Goal: Transaction & Acquisition: Purchase product/service

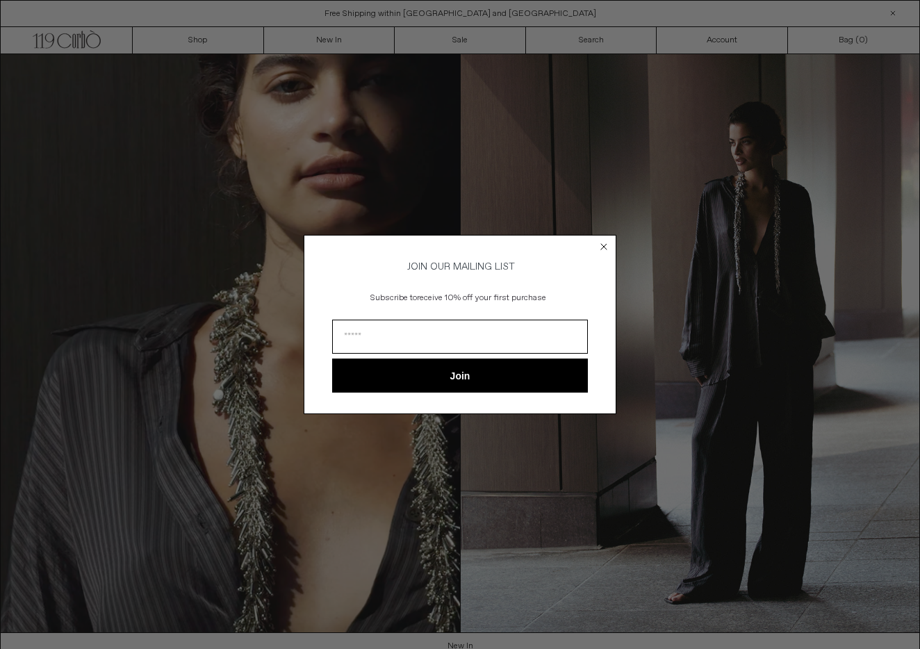
click at [602, 243] on circle "Close dialog" at bounding box center [604, 246] width 13 height 13
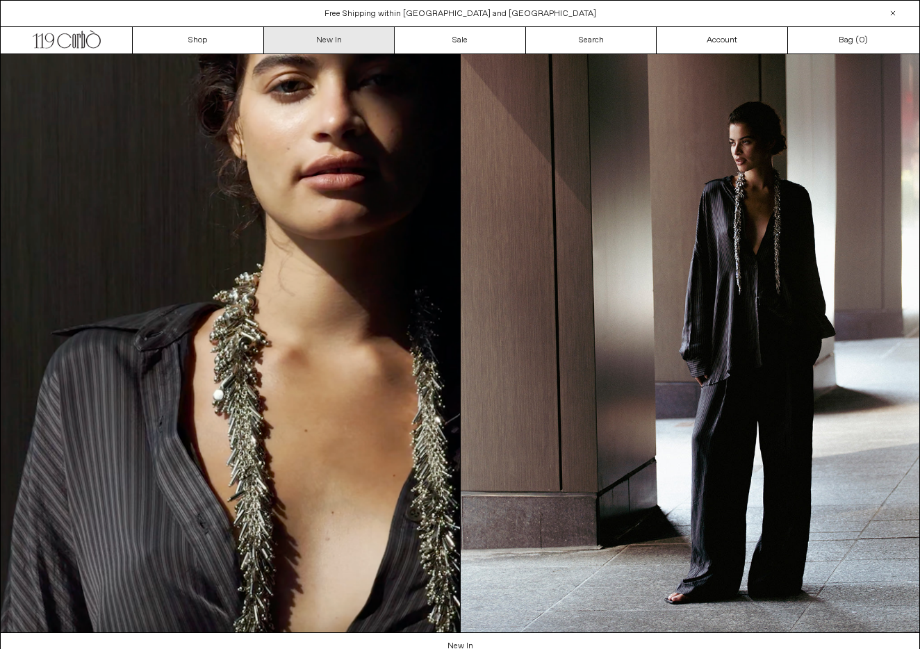
click at [329, 38] on link "New In" at bounding box center [329, 40] width 131 height 26
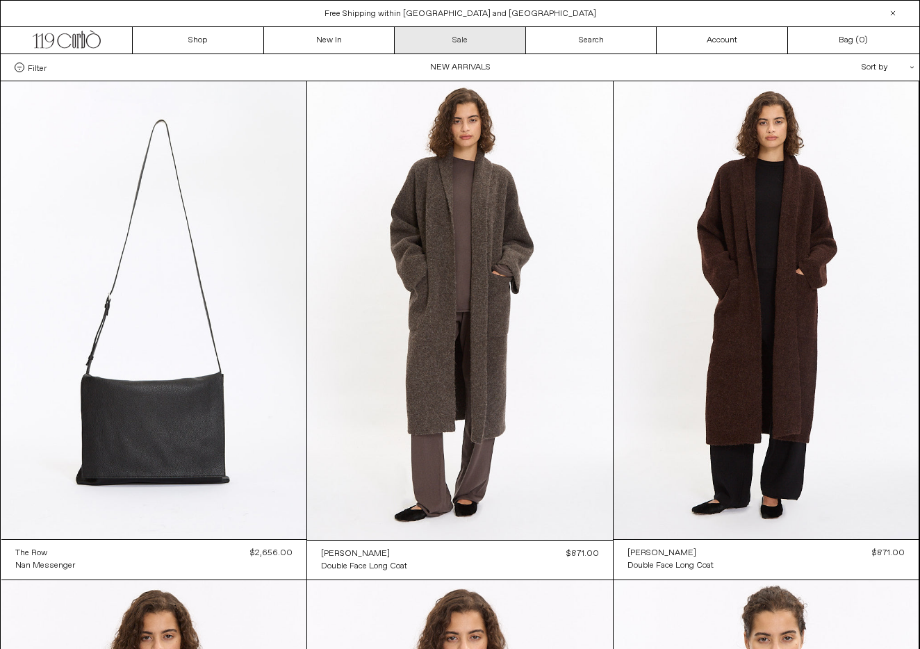
click at [452, 38] on link "Sale" at bounding box center [460, 40] width 131 height 26
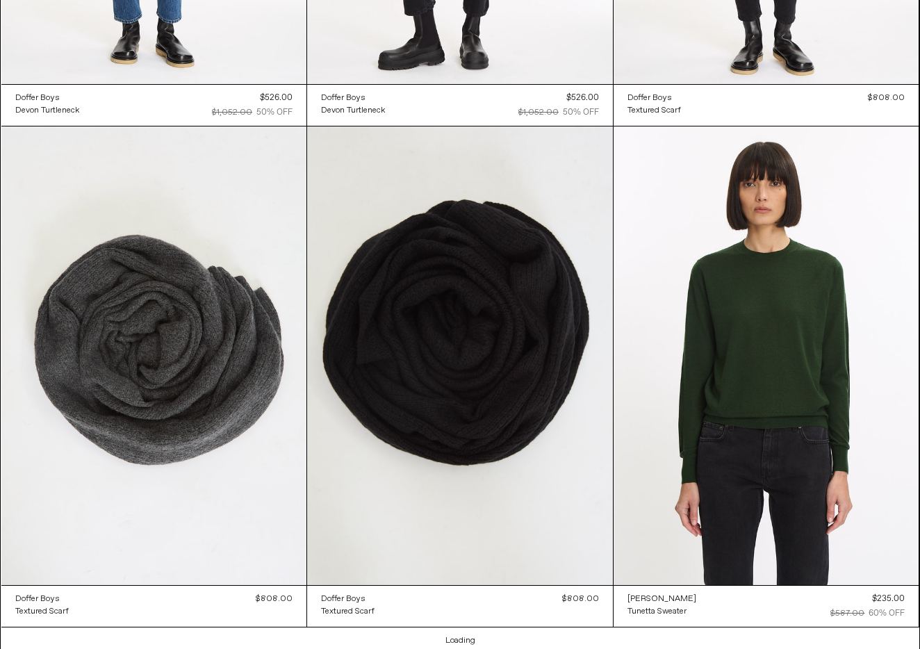
scroll to position [23508, 0]
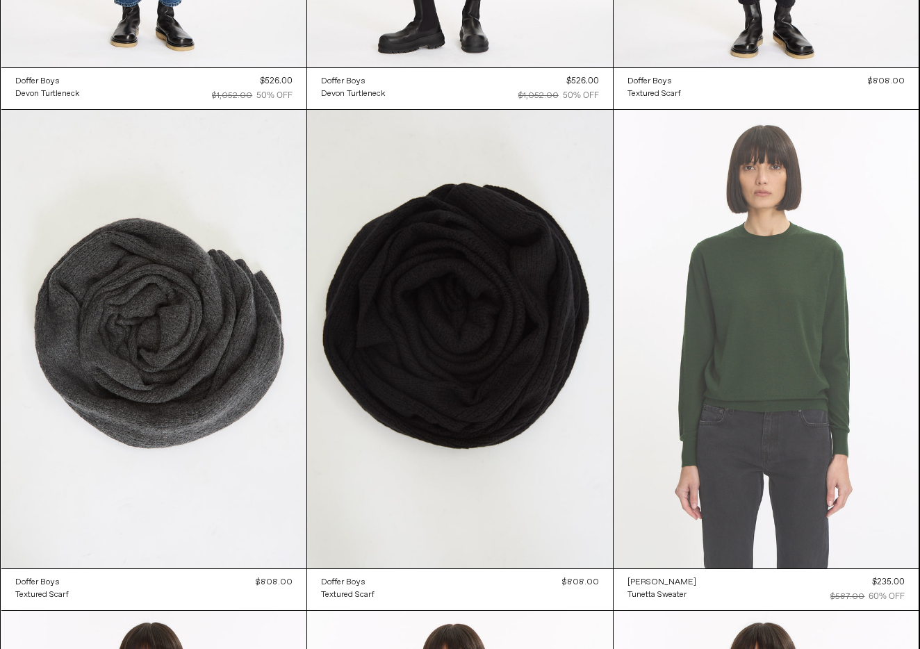
click at [785, 329] on at bounding box center [767, 339] width 306 height 458
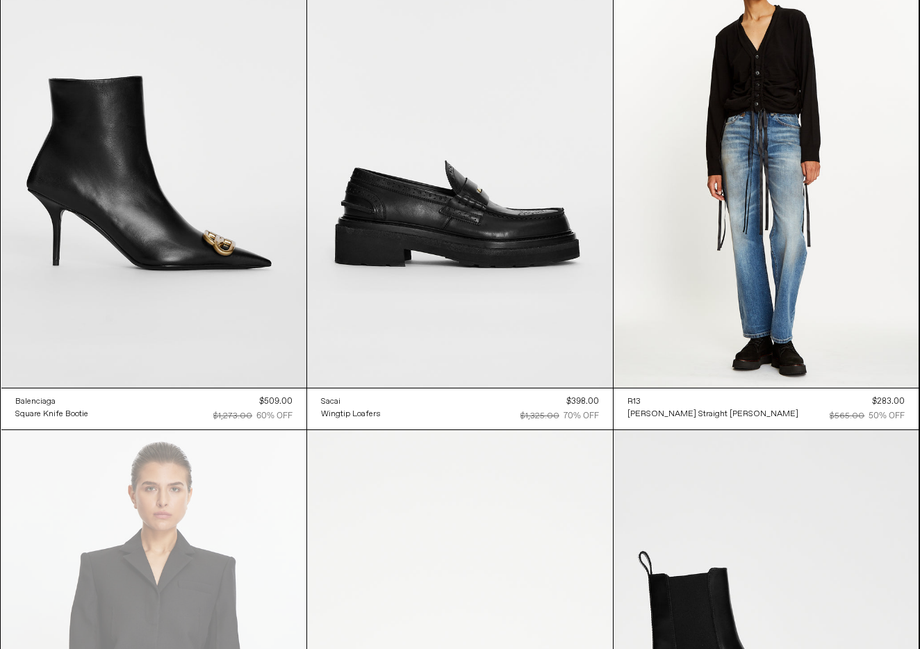
scroll to position [35228, 0]
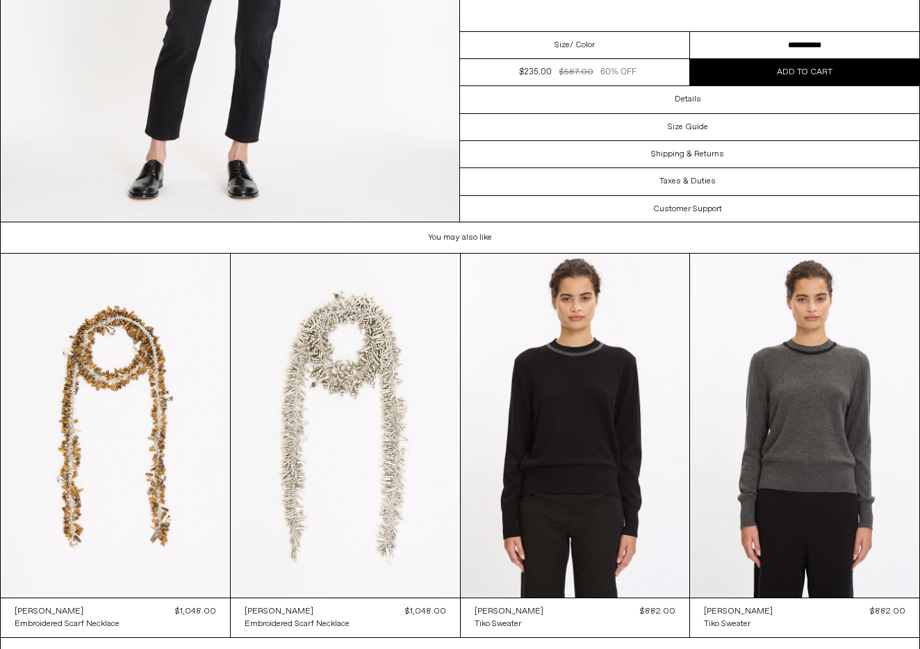
scroll to position [2729, 0]
